Goal: Check status: Check status

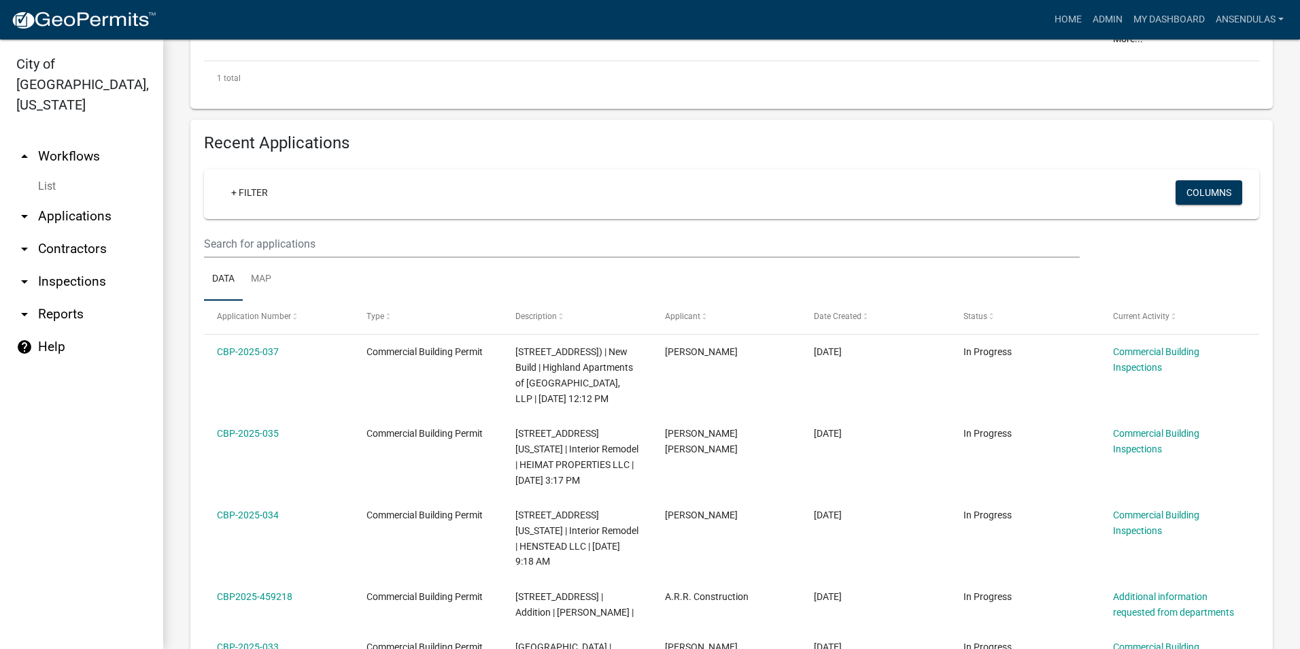
scroll to position [476, 0]
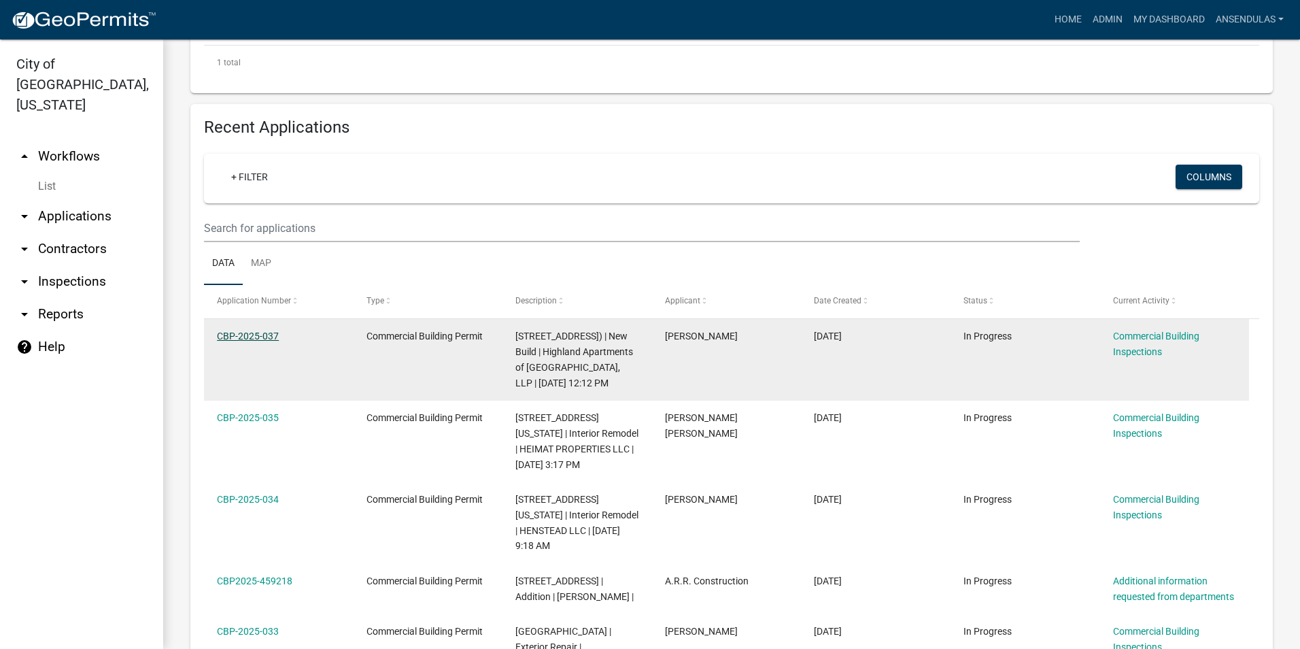
click at [250, 333] on link "CBP-2025-037" at bounding box center [248, 335] width 62 height 11
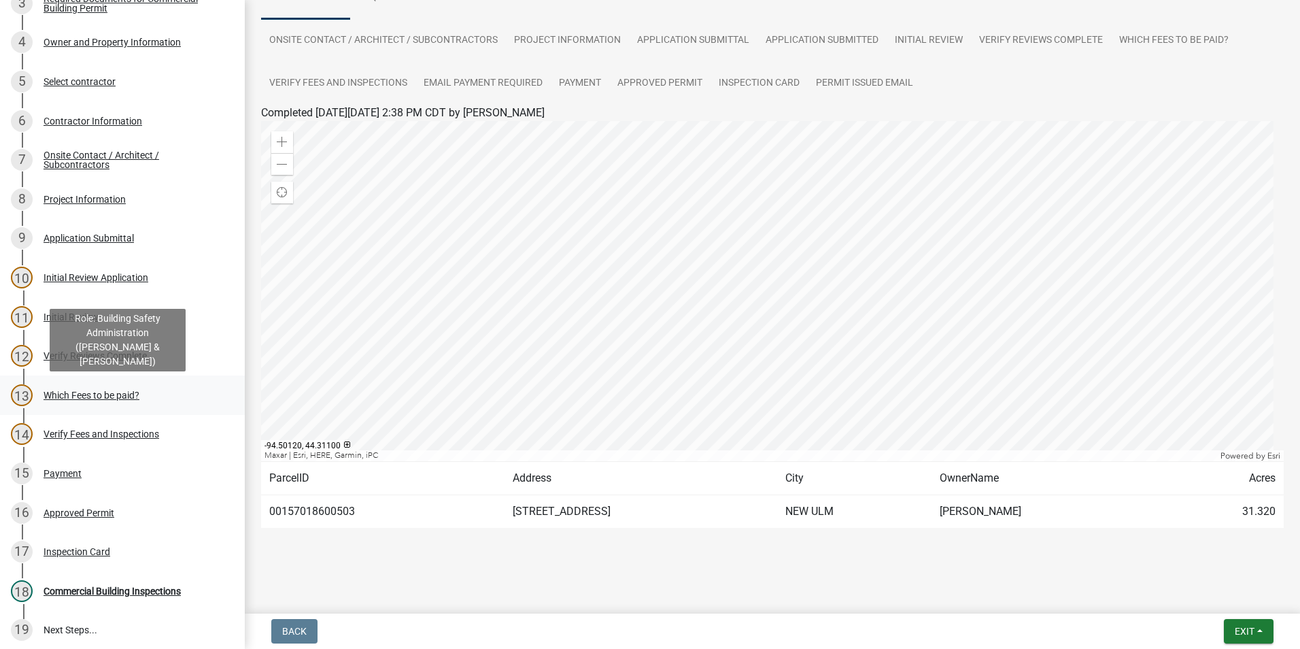
scroll to position [272, 0]
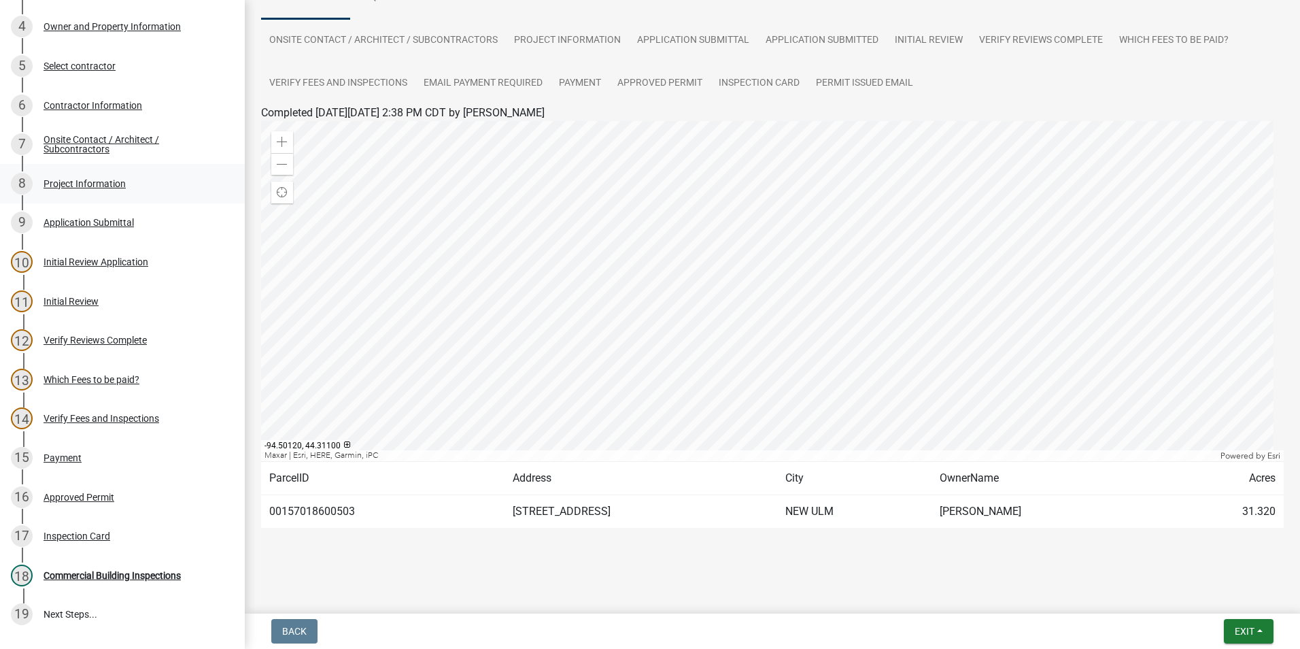
click at [108, 188] on div "Project Information" at bounding box center [85, 184] width 82 height 10
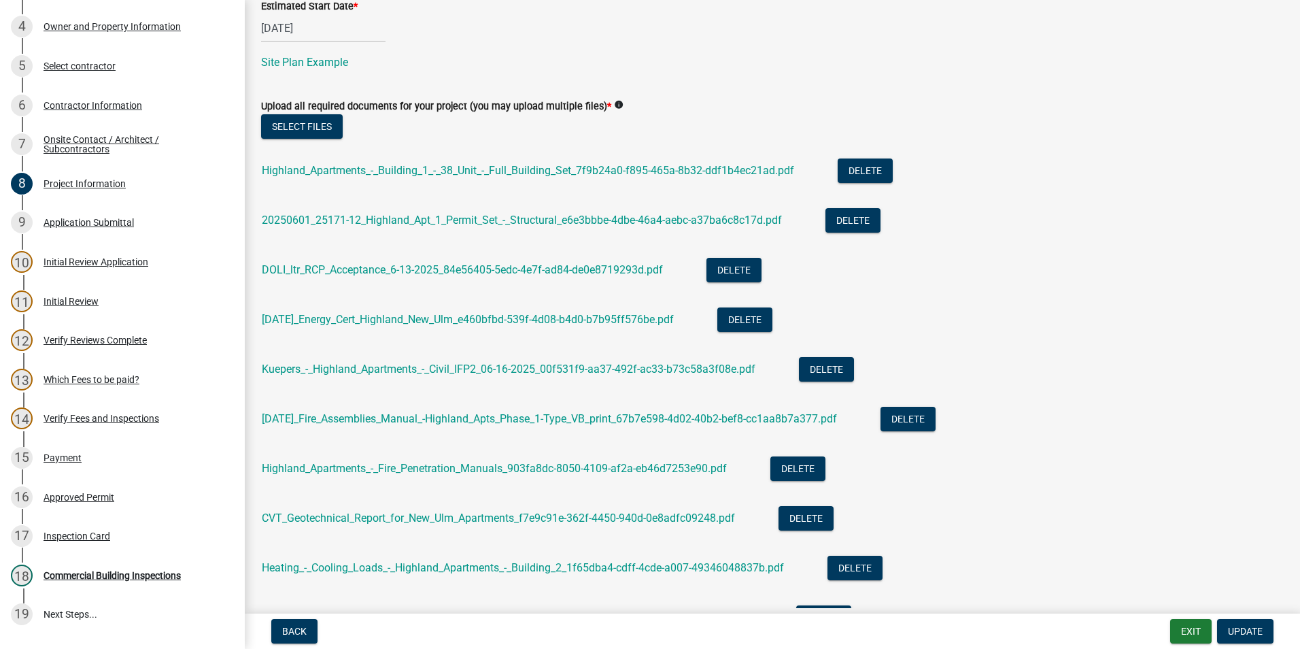
scroll to position [816, 0]
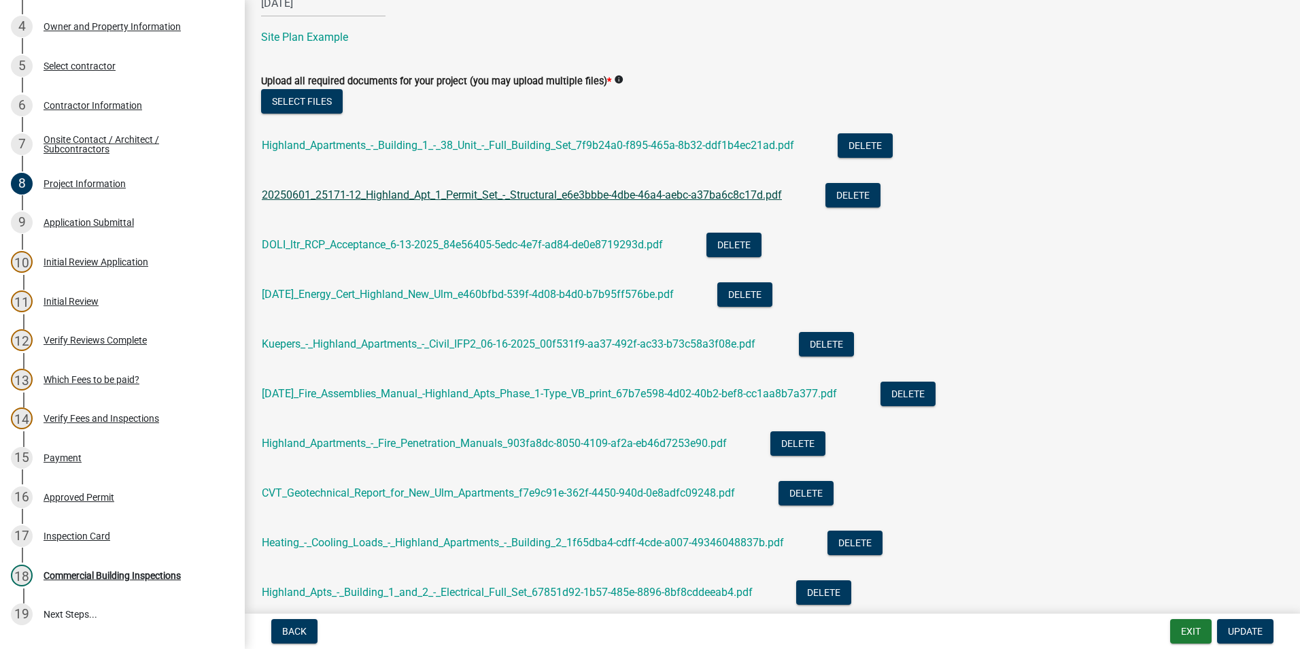
click at [511, 196] on link "20250601_25171-12_Highland_Apt_1_Permit_Set_-_Structural_e6e3bbbe-4dbe-46a4-aeb…" at bounding box center [522, 194] width 520 height 13
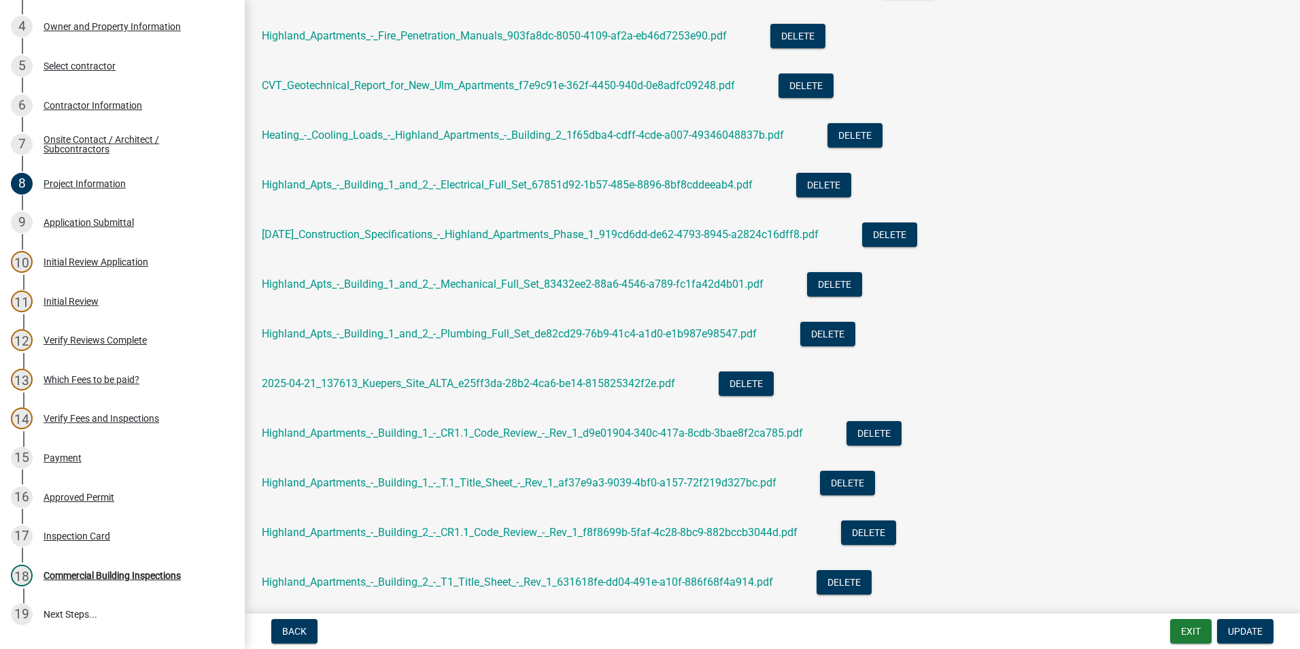
scroll to position [1224, 0]
click at [426, 381] on link "2025-04-21_137613_Kuepers_Site_ALTA_e25ff3da-28b2-4ca6-be14-815825342f2e.pdf" at bounding box center [468, 382] width 413 height 13
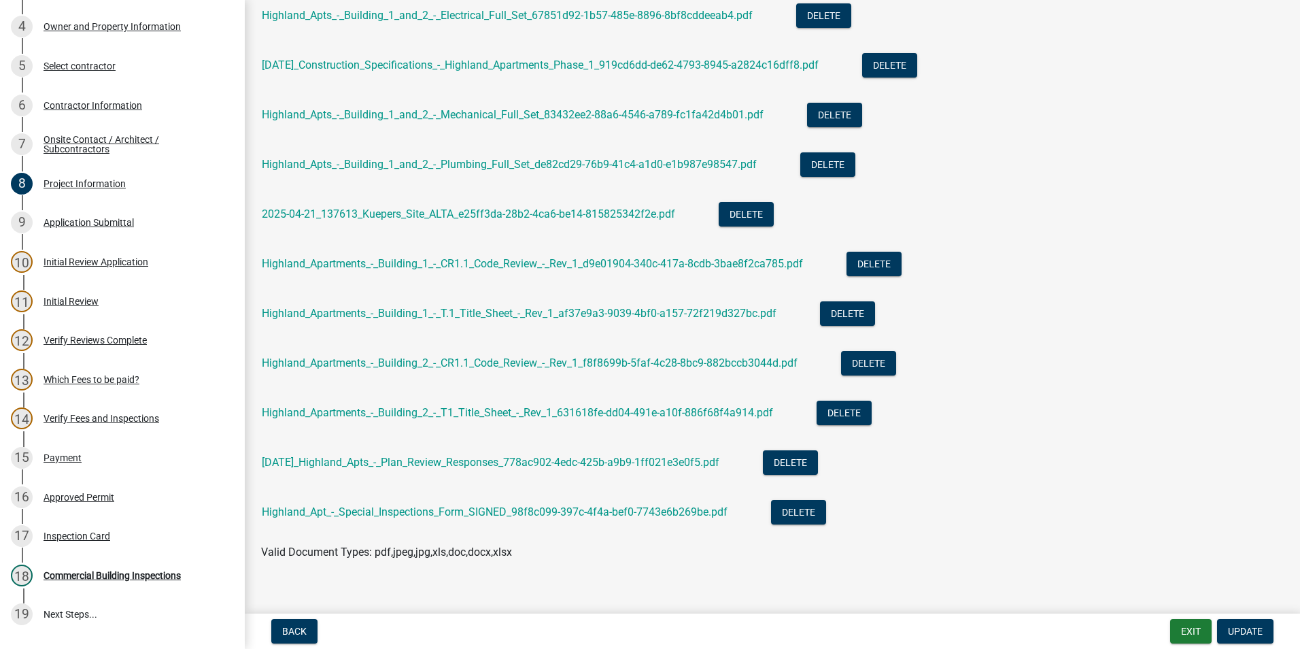
scroll to position [1410, 0]
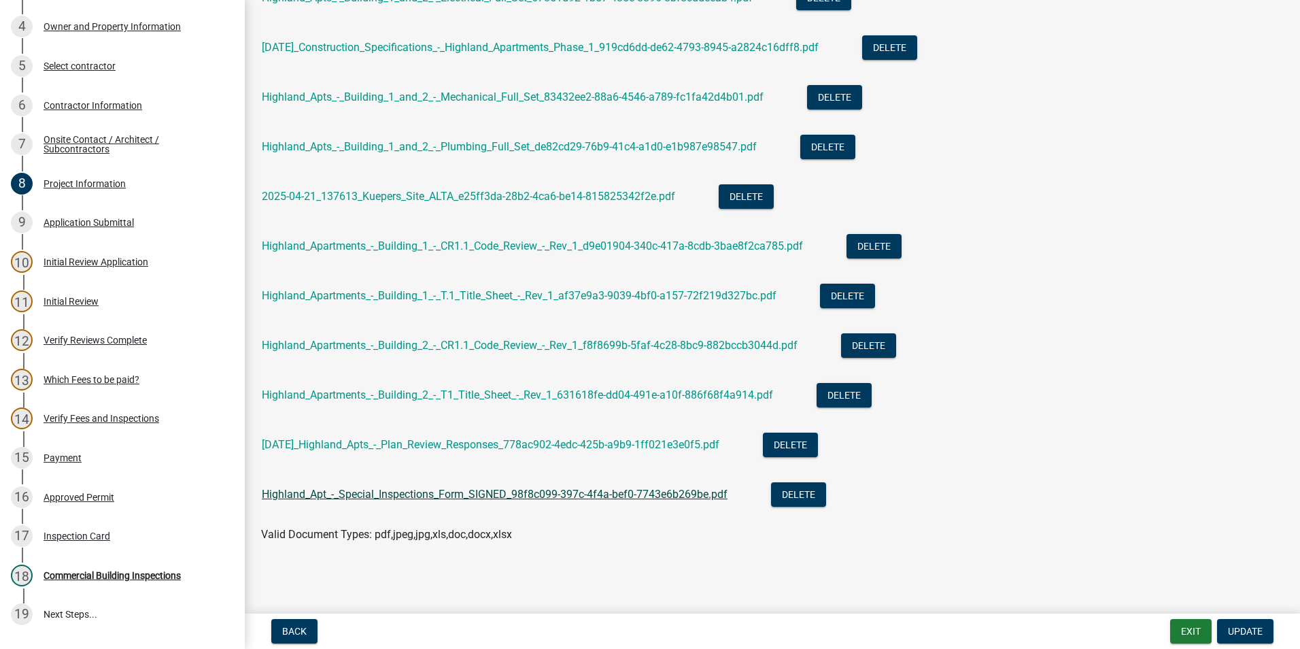
click at [543, 494] on link "Highland_Apt_-_Special_Inspections_Form_SIGNED_98f8c099-397c-4f4a-bef0-7743e6b2…" at bounding box center [495, 494] width 466 height 13
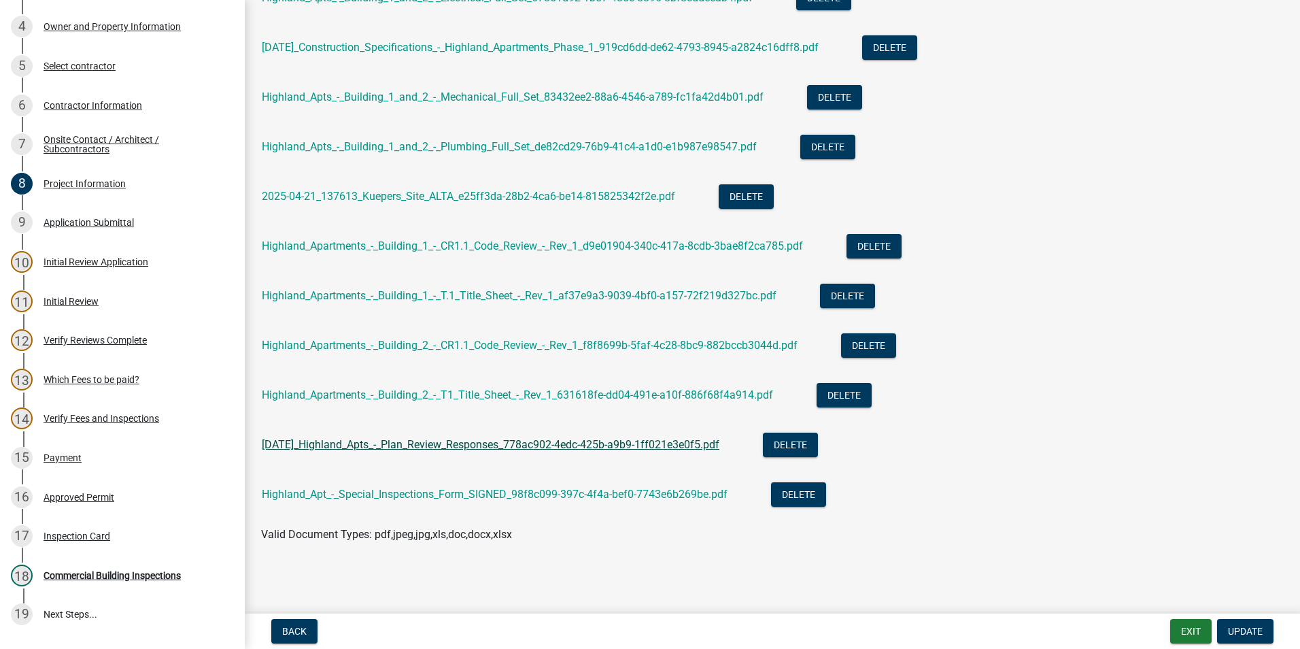
click at [456, 447] on link "[DATE]_Highland_Apts_-_Plan_Review_Responses_778ac902-4edc-425b-a9b9-1ff021e3e0…" at bounding box center [491, 444] width 458 height 13
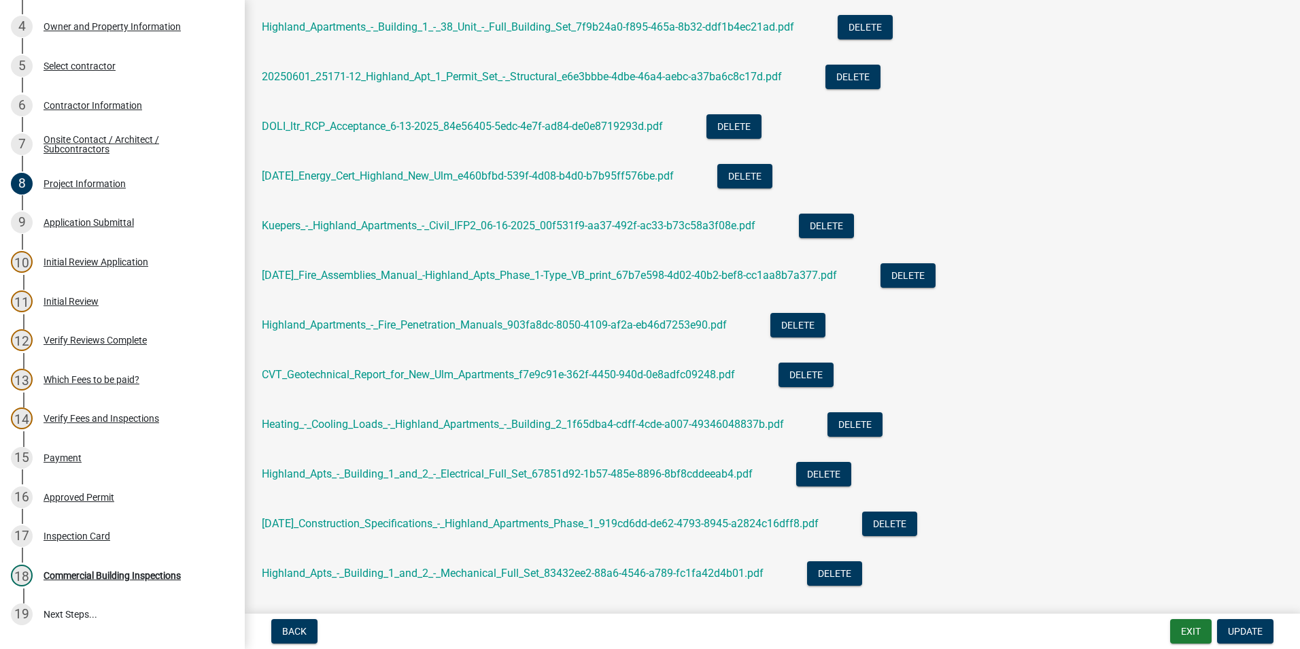
scroll to position [866, 0]
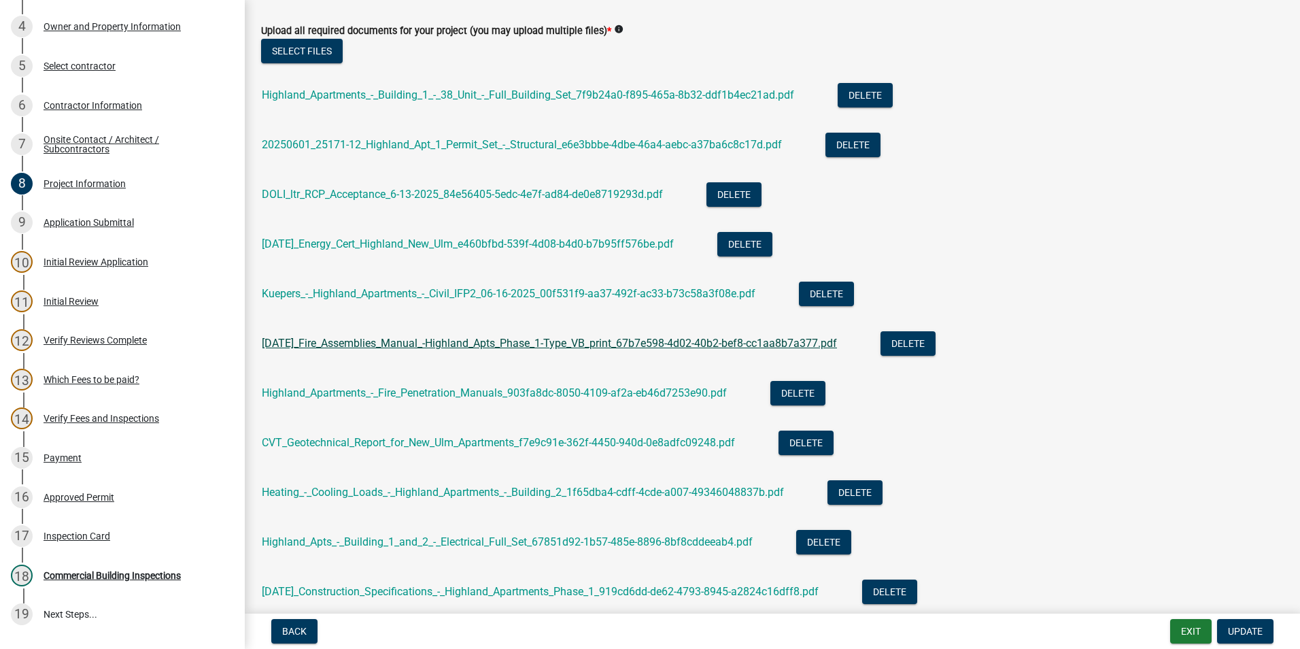
click at [475, 344] on link "[DATE]_Fire_Assemblies_Manual_-Highland_Apts_Phase_1-Type_VB_print_67b7e598-4d0…" at bounding box center [549, 343] width 575 height 13
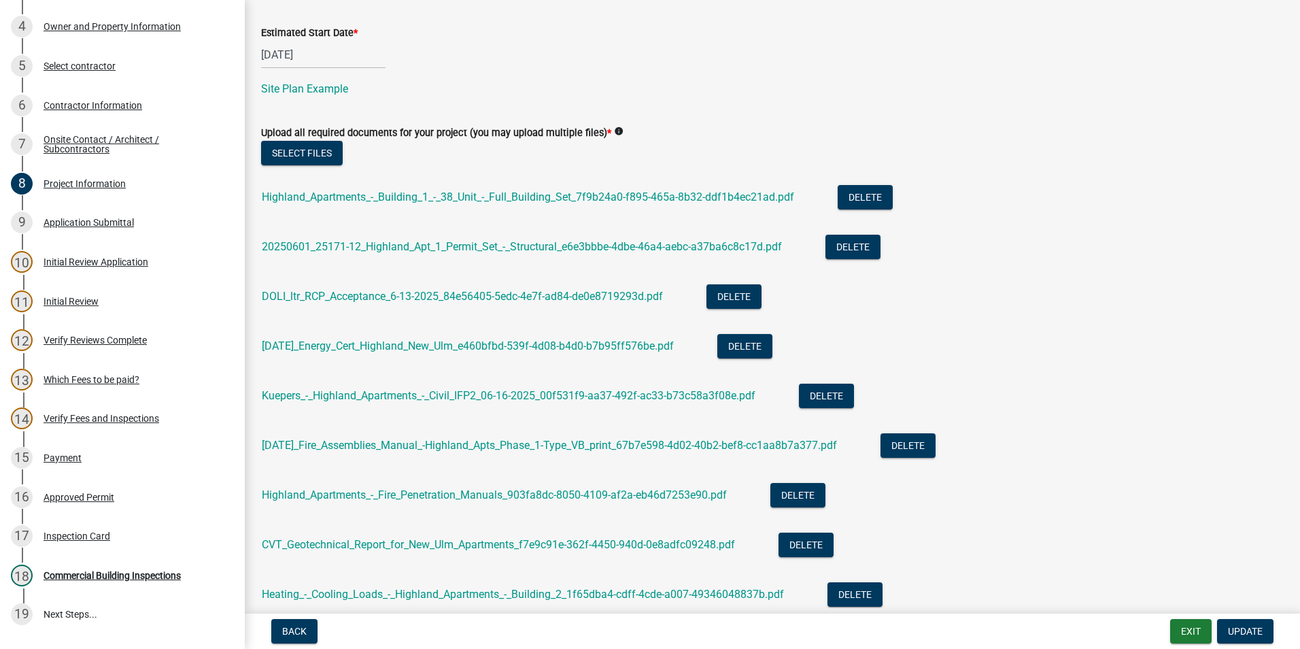
scroll to position [730, 0]
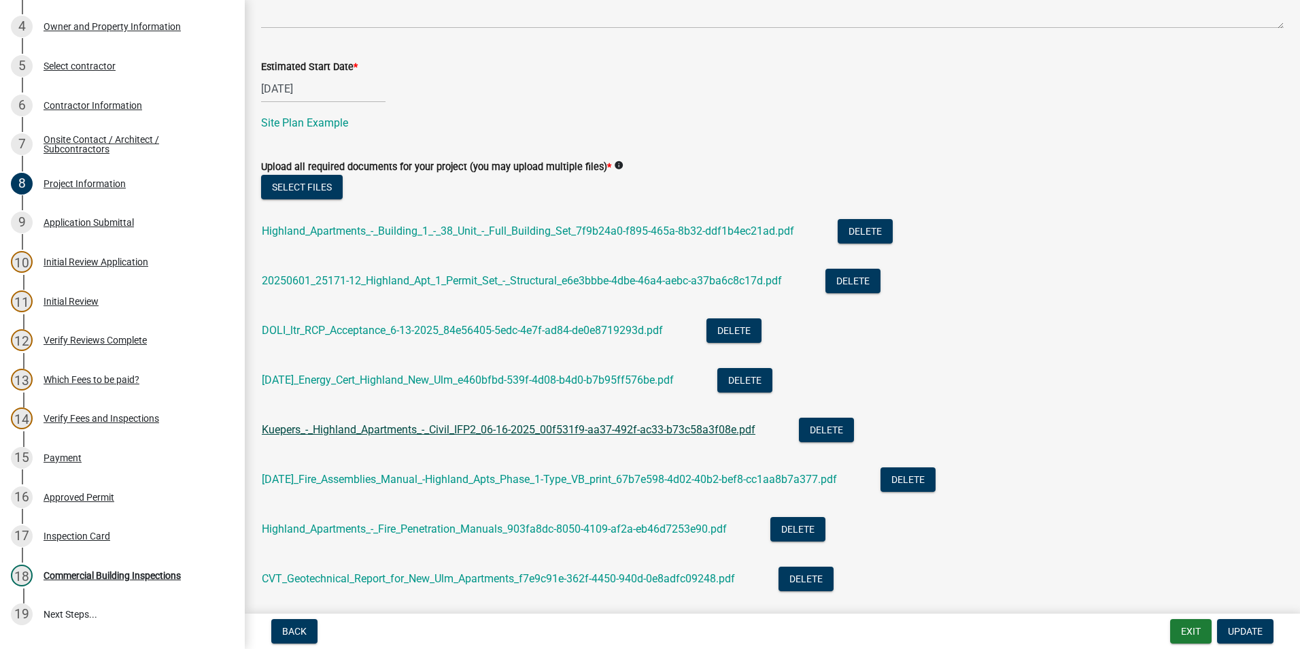
click at [509, 431] on link "Kuepers_-_Highland_Apartments_-_Civil_IFP2_06-16-2025_00f531f9-aa37-492f-ac33-b…" at bounding box center [509, 429] width 494 height 13
click at [1190, 630] on button "Exit" at bounding box center [1190, 631] width 41 height 24
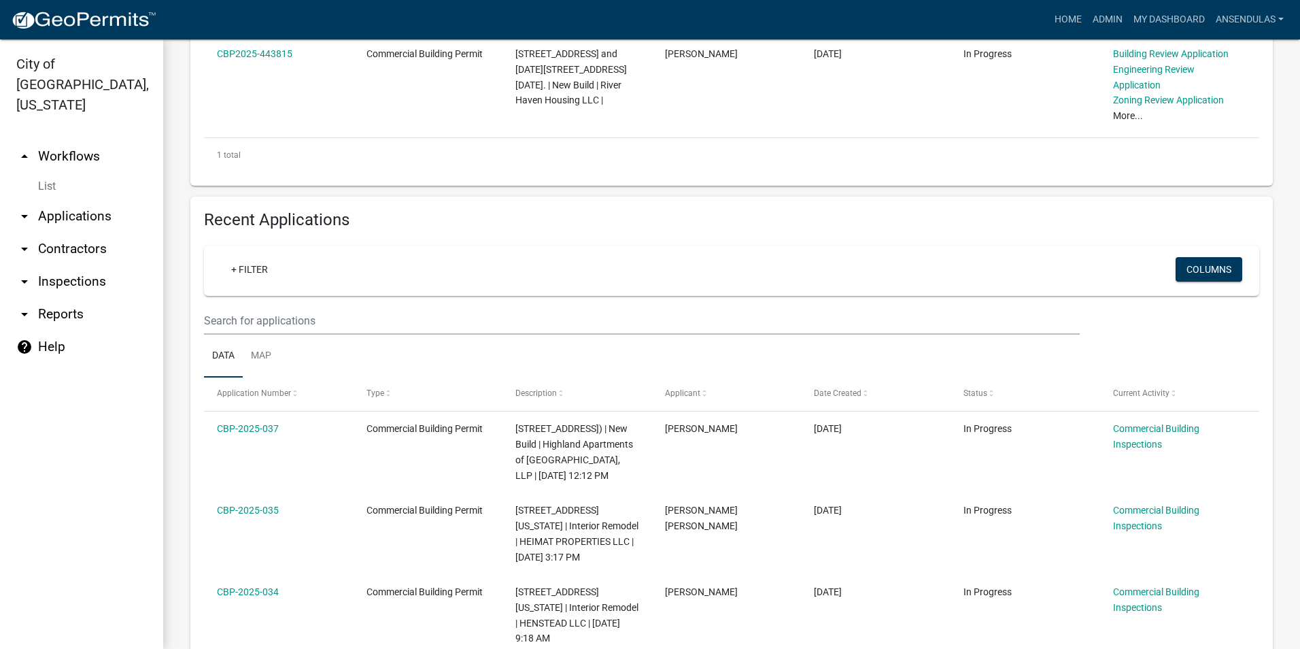
scroll to position [408, 0]
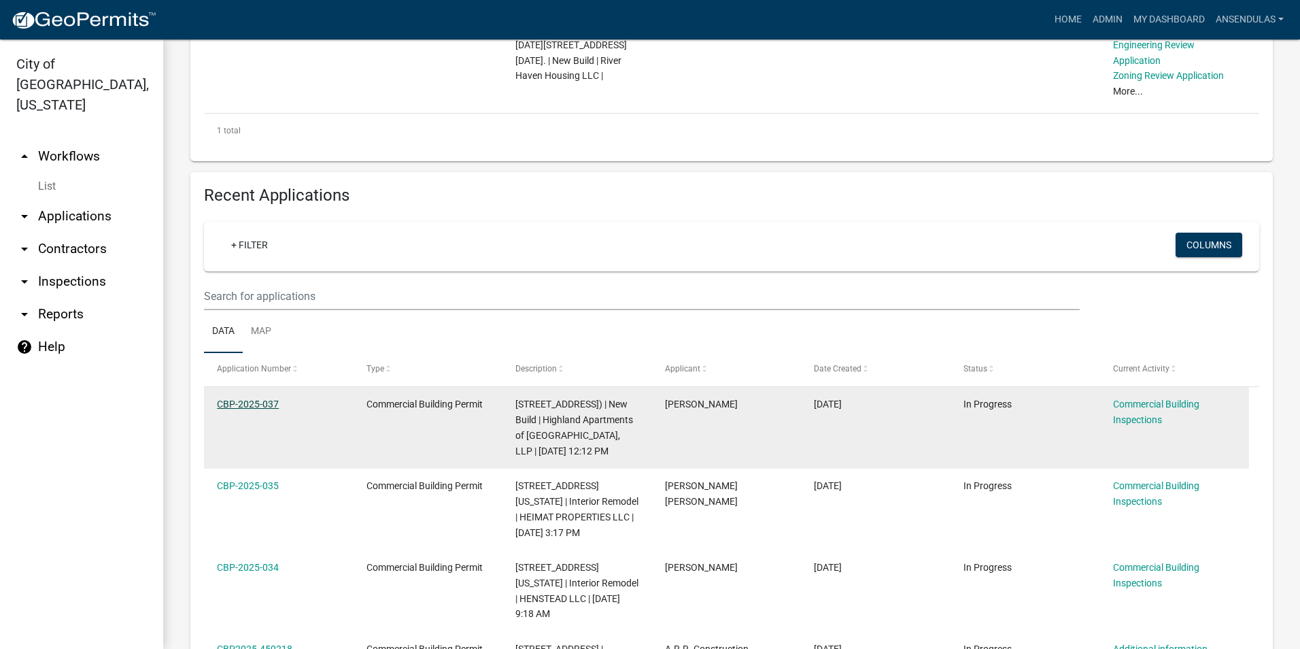
click at [225, 403] on link "CBP-2025-037" at bounding box center [248, 403] width 62 height 11
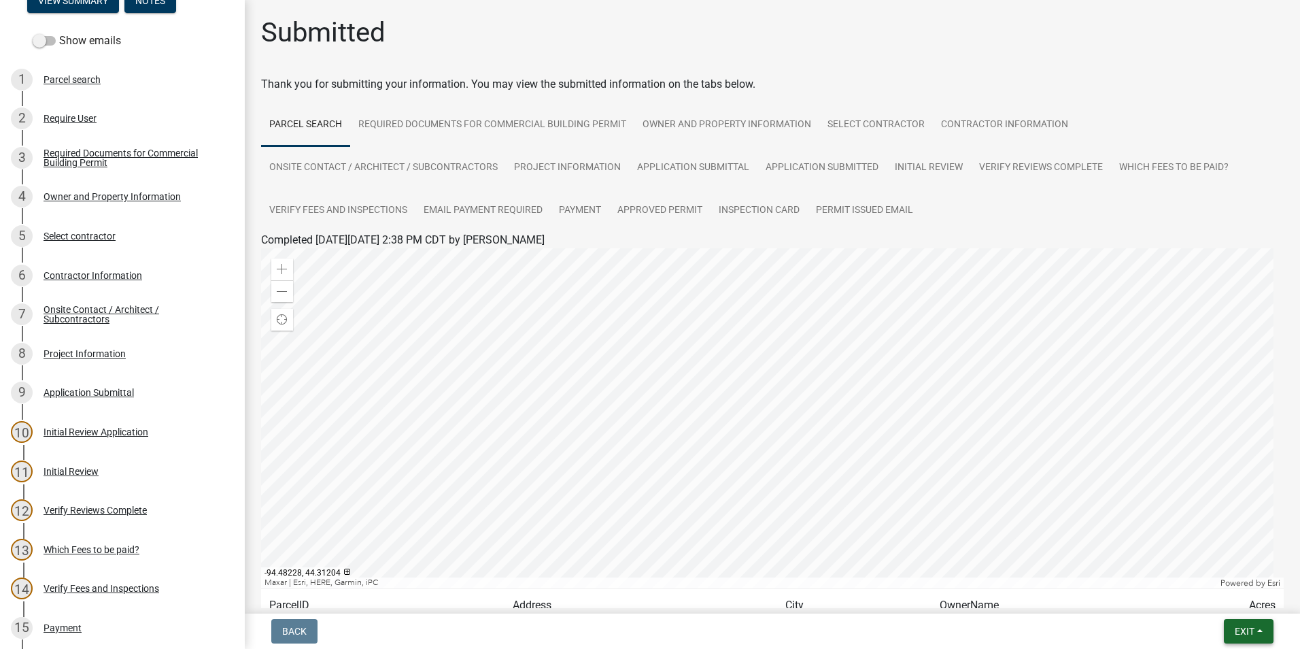
scroll to position [340, 0]
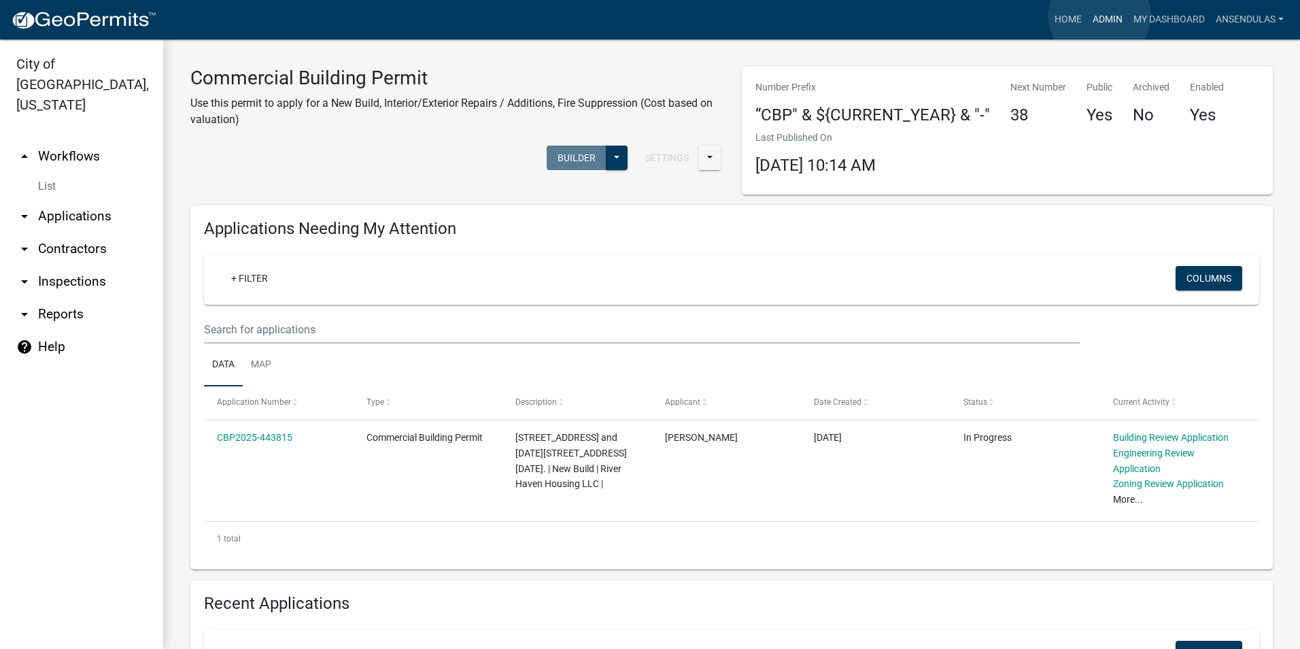
click at [1099, 16] on link "Admin" at bounding box center [1107, 20] width 41 height 26
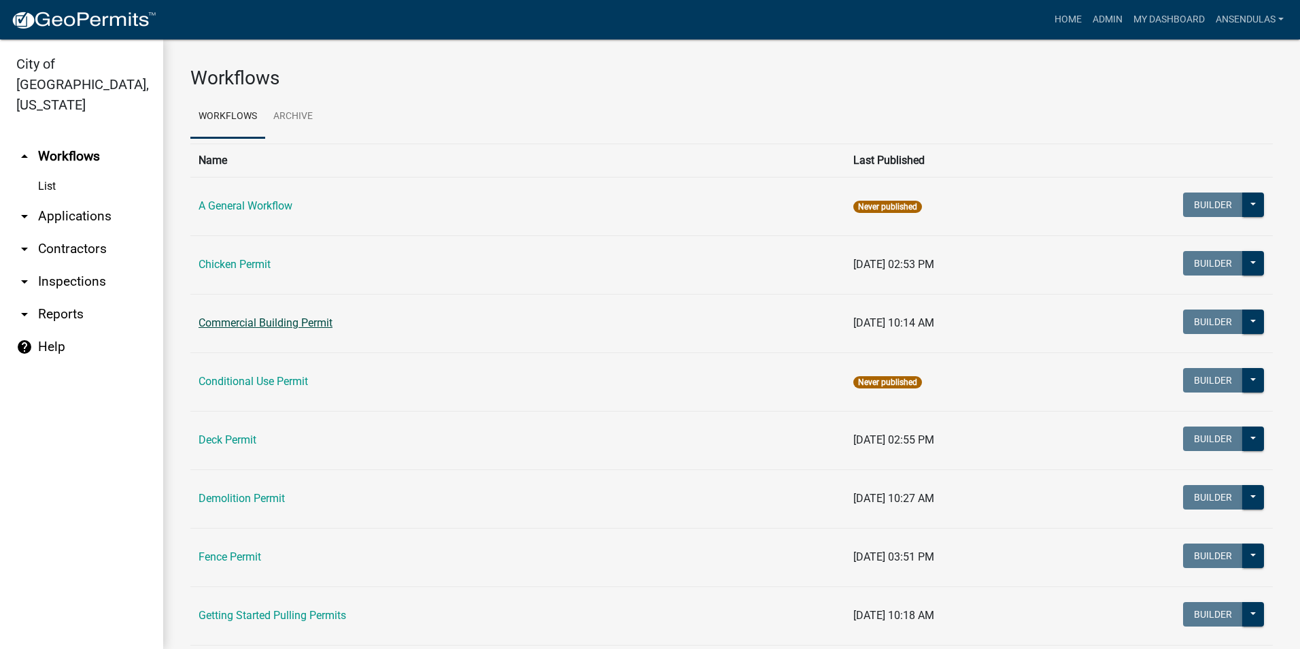
click at [274, 320] on link "Commercial Building Permit" at bounding box center [266, 322] width 134 height 13
